Goal: Task Accomplishment & Management: Use online tool/utility

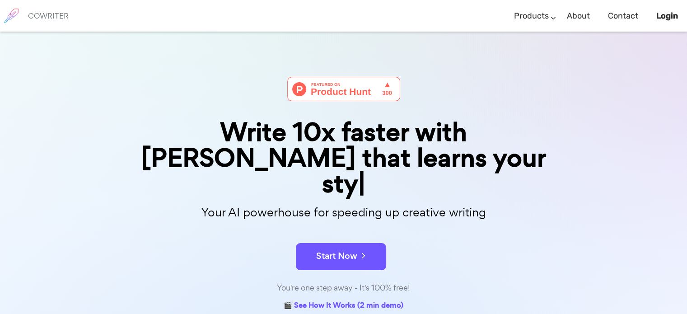
click at [359, 229] on div "Start Now" at bounding box center [344, 248] width 452 height 38
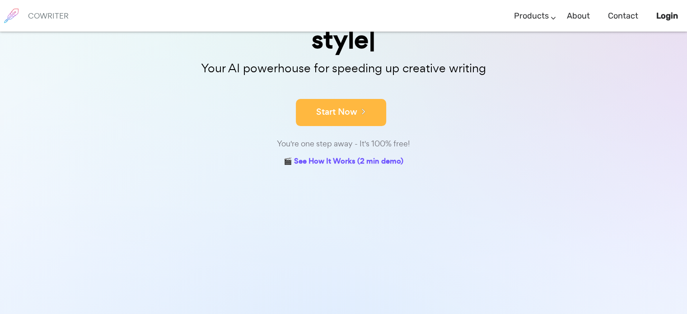
click at [365, 99] on button "Start Now" at bounding box center [341, 112] width 90 height 27
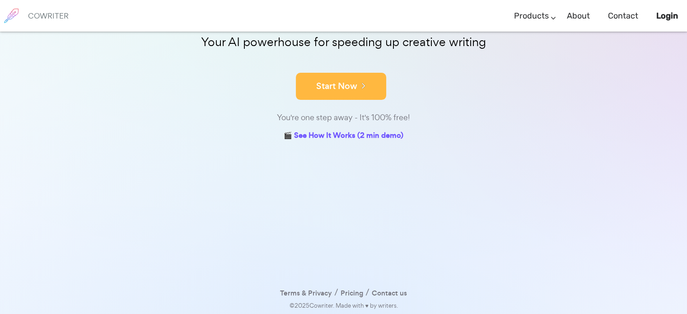
scroll to position [118, 0]
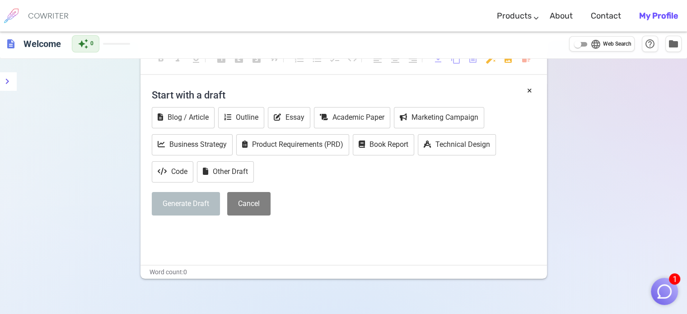
scroll to position [29, 0]
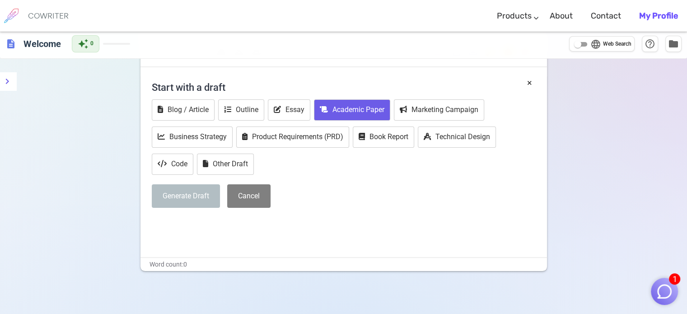
click at [344, 119] on button "Academic Paper" at bounding box center [352, 109] width 76 height 21
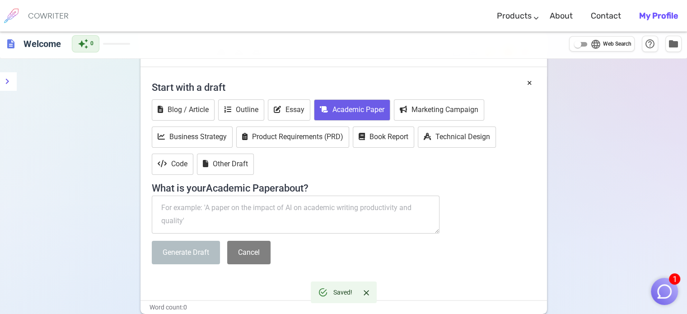
click at [287, 210] on textarea at bounding box center [296, 215] width 288 height 38
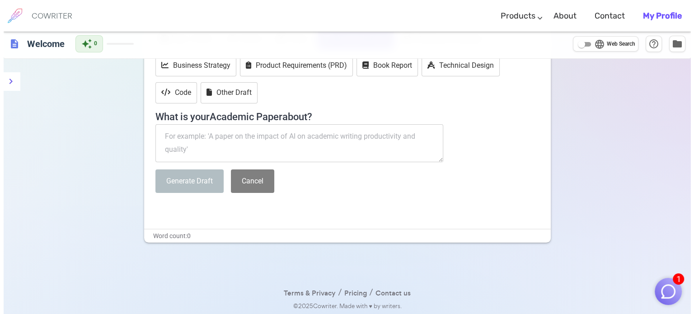
scroll to position [0, 0]
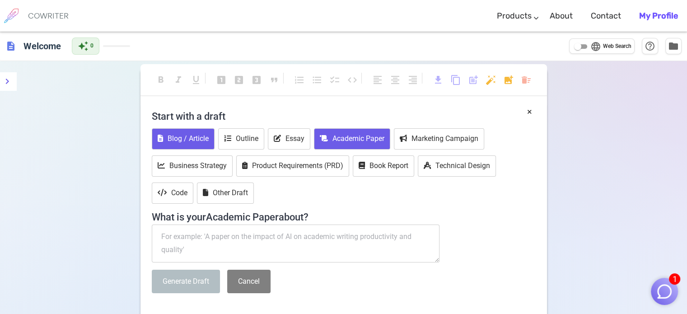
click at [203, 146] on button "Blog / Article" at bounding box center [183, 138] width 63 height 21
click at [330, 144] on button "Academic Paper" at bounding box center [352, 138] width 76 height 21
click at [10, 85] on icon "menu" at bounding box center [7, 81] width 11 height 11
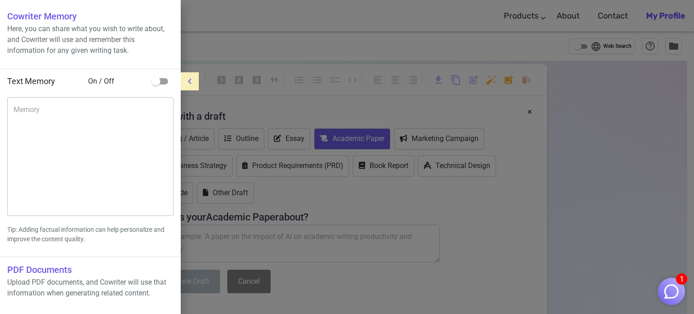
click at [584, 152] on div at bounding box center [347, 157] width 694 height 314
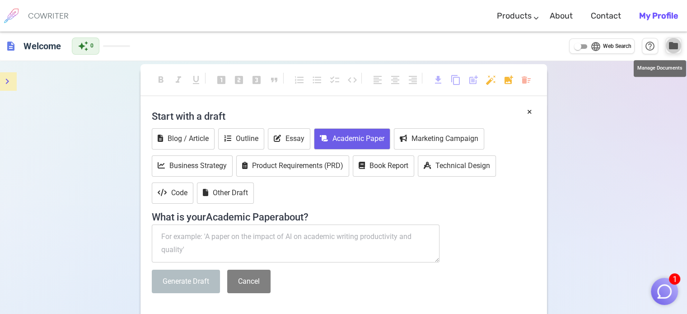
click at [671, 47] on span "folder" at bounding box center [673, 45] width 11 height 11
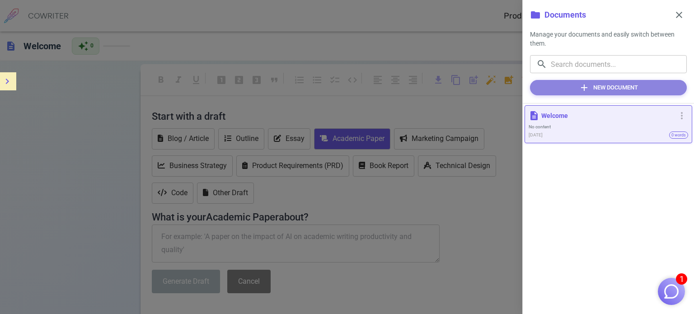
click at [623, 87] on button "add New Document" at bounding box center [608, 87] width 157 height 15
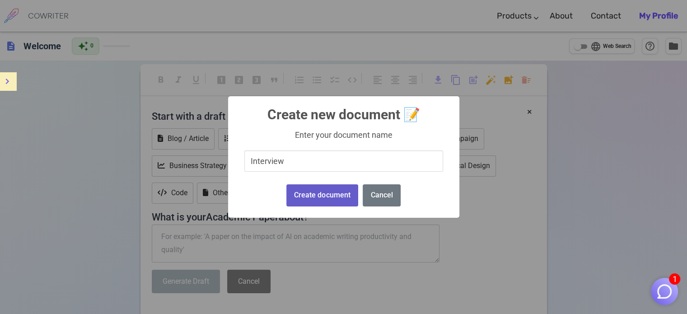
type input "Interview"
click at [334, 195] on button "Create document" at bounding box center [322, 195] width 72 height 22
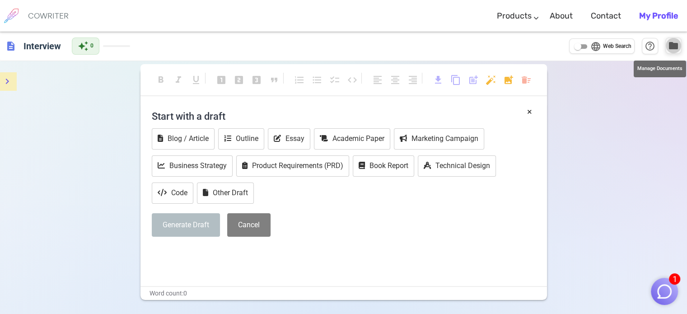
click at [672, 45] on span "folder" at bounding box center [673, 45] width 11 height 11
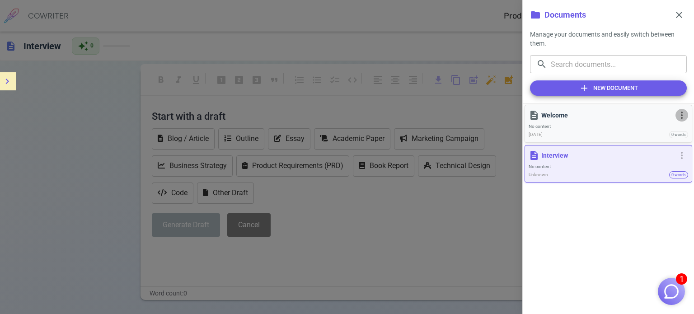
click at [681, 115] on span "more_vert" at bounding box center [681, 115] width 11 height 11
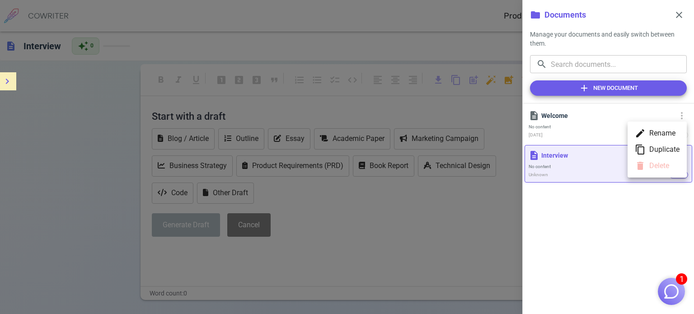
click at [662, 166] on ul "edit Rename content_copy Duplicate delete Delete" at bounding box center [656, 150] width 59 height 56
click at [669, 199] on div at bounding box center [347, 157] width 694 height 314
click at [683, 154] on span "more_vert" at bounding box center [681, 155] width 11 height 11
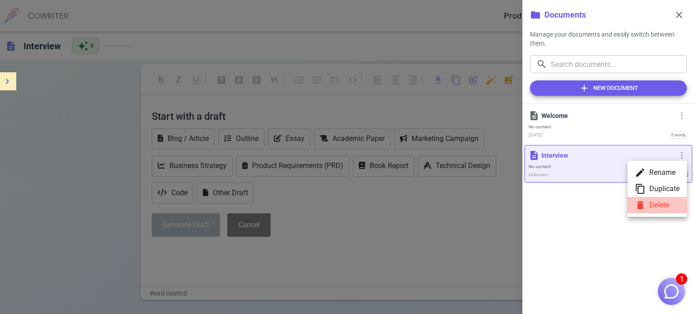
click at [650, 197] on li "delete Delete" at bounding box center [656, 205] width 59 height 16
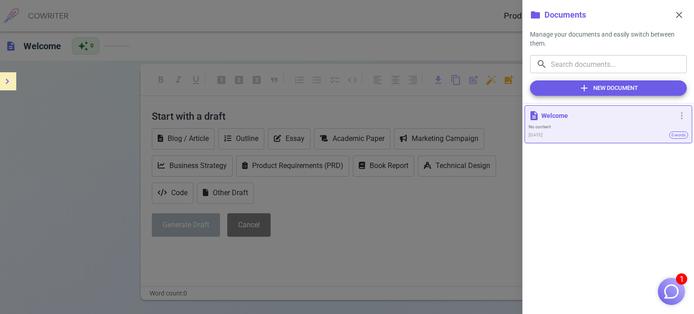
click at [454, 178] on div at bounding box center [347, 157] width 694 height 314
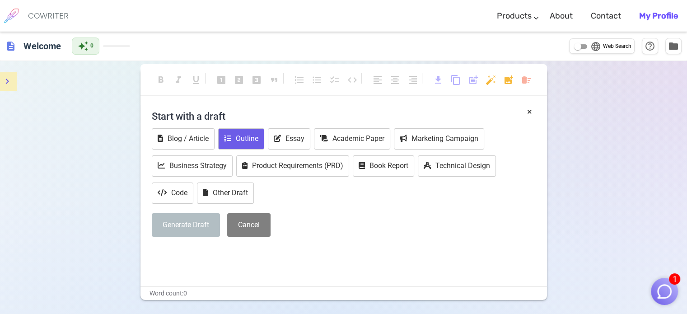
click at [238, 142] on button "Outline" at bounding box center [241, 138] width 46 height 21
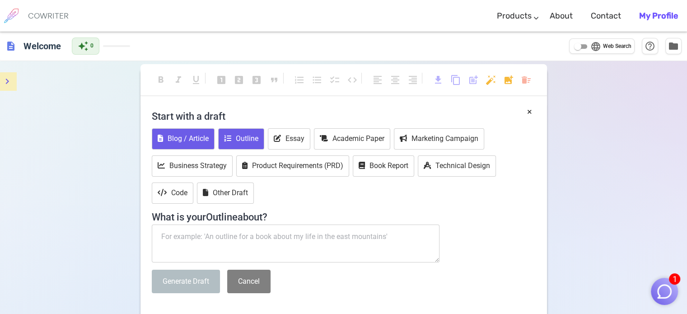
click at [205, 136] on button "Blog / Article" at bounding box center [183, 138] width 63 height 21
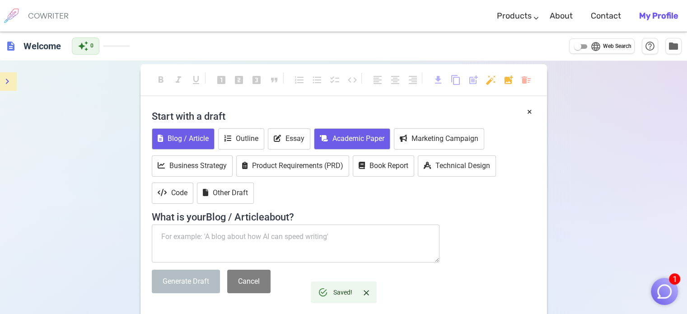
click at [349, 137] on button "Academic Paper" at bounding box center [352, 138] width 76 height 21
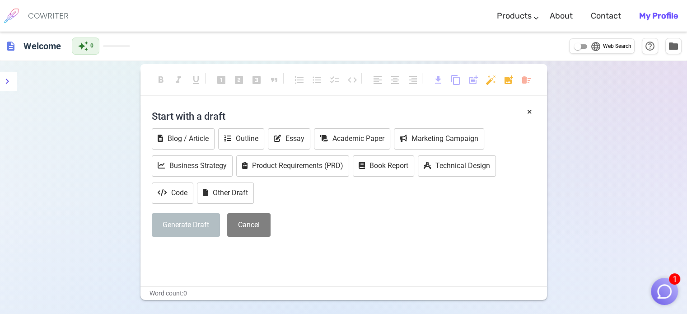
click at [670, 19] on b "My Profile" at bounding box center [658, 16] width 39 height 10
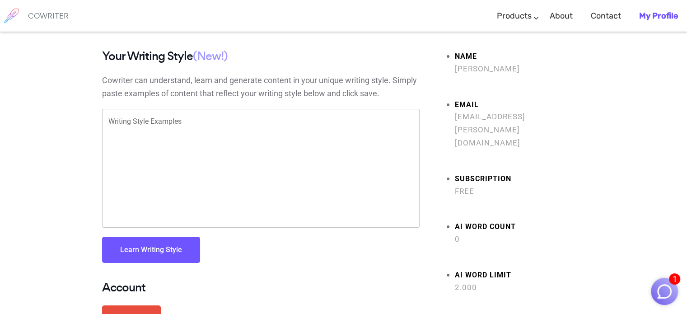
scroll to position [88, 0]
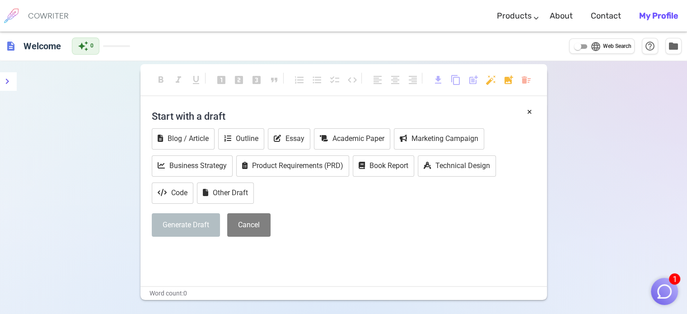
click at [649, 9] on link "My Profile" at bounding box center [658, 16] width 39 height 27
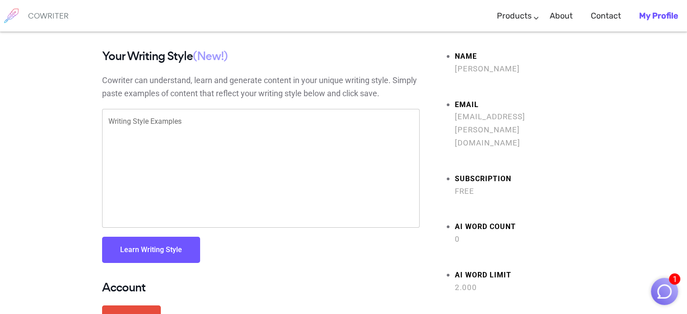
click at [466, 173] on strong "Subscription" at bounding box center [520, 179] width 131 height 13
drag, startPoint x: 459, startPoint y: 152, endPoint x: 481, endPoint y: 145, distance: 22.9
click at [474, 173] on strong "Subscription" at bounding box center [520, 179] width 131 height 13
click at [0, 182] on div "Your Writing Style (New!) Cowriter can understand, learn and generate content i…" at bounding box center [343, 199] width 687 height 298
click at [474, 56] on strong "Name" at bounding box center [520, 56] width 131 height 13
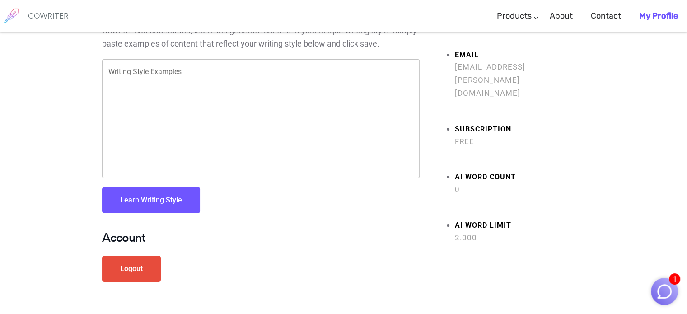
scroll to position [88, 0]
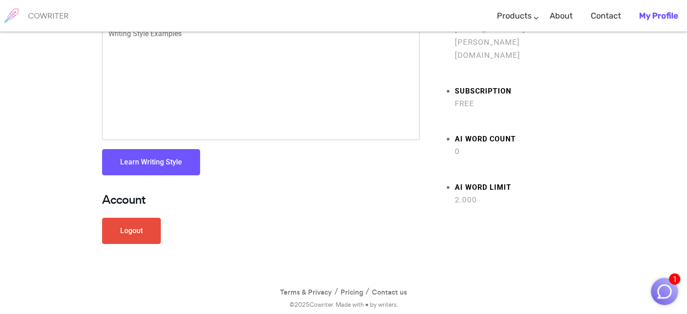
click at [307, 223] on div "Account Logout" at bounding box center [261, 223] width 318 height 60
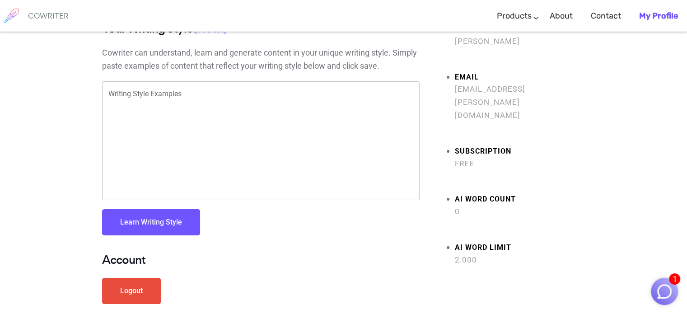
scroll to position [0, 0]
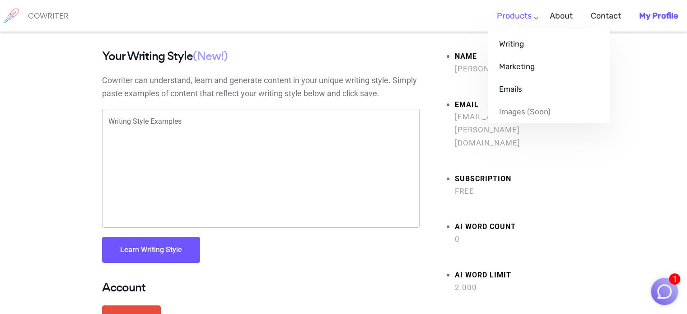
click at [524, 23] on link "Products" at bounding box center [514, 16] width 35 height 27
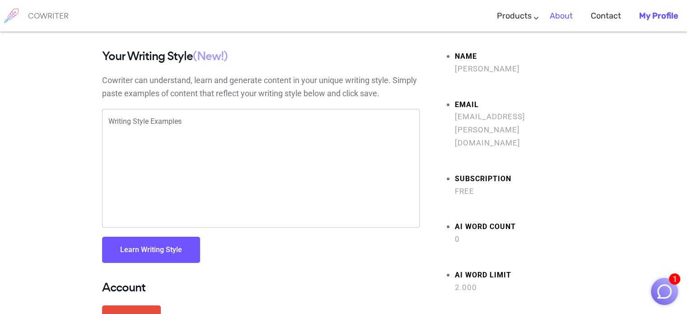
click at [560, 13] on link "About" at bounding box center [561, 16] width 23 height 27
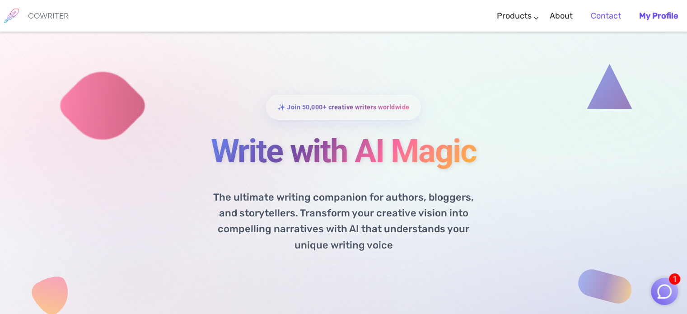
click at [607, 18] on link "Contact" at bounding box center [606, 16] width 30 height 27
click at [575, 210] on div "✨ Join 50,000+ creative writers worldwide Write with AI Magic The ultimate writ…" at bounding box center [344, 233] width 542 height 276
click at [602, 16] on link "Contact" at bounding box center [606, 16] width 30 height 27
click at [508, 210] on div "✨ Join 50,000+ creative writers worldwide Write with AI Magic The ultimate writ…" at bounding box center [344, 233] width 452 height 276
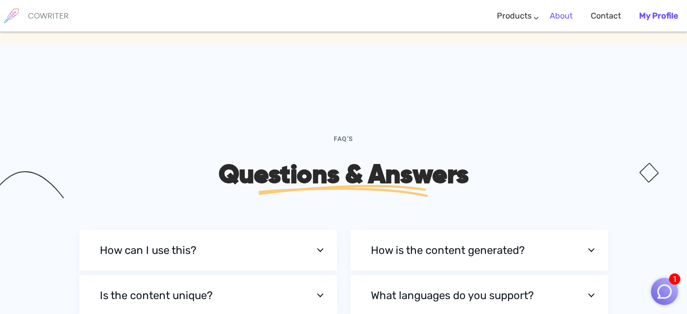
scroll to position [2655, 0]
